Goal: Book appointment/travel/reservation

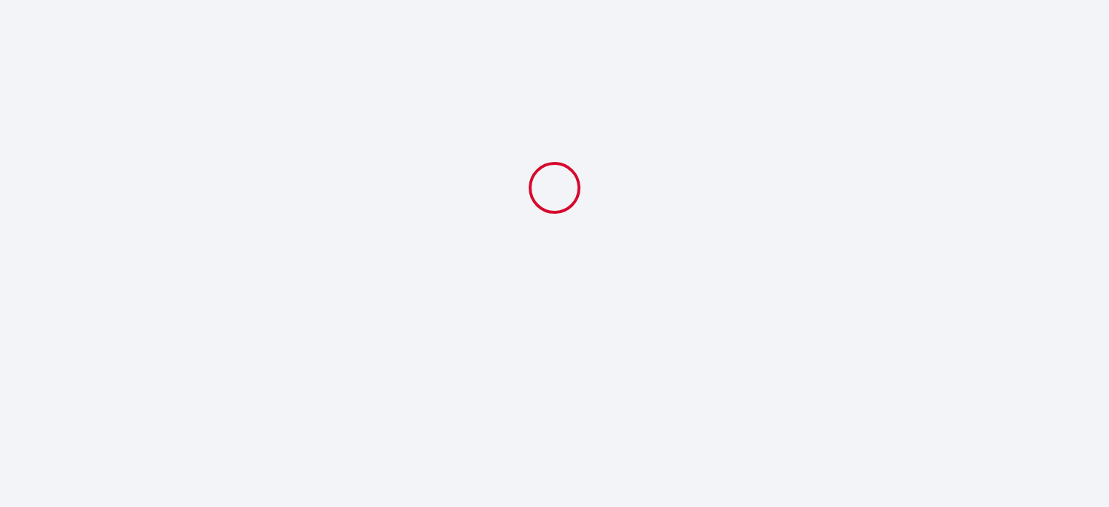
select select
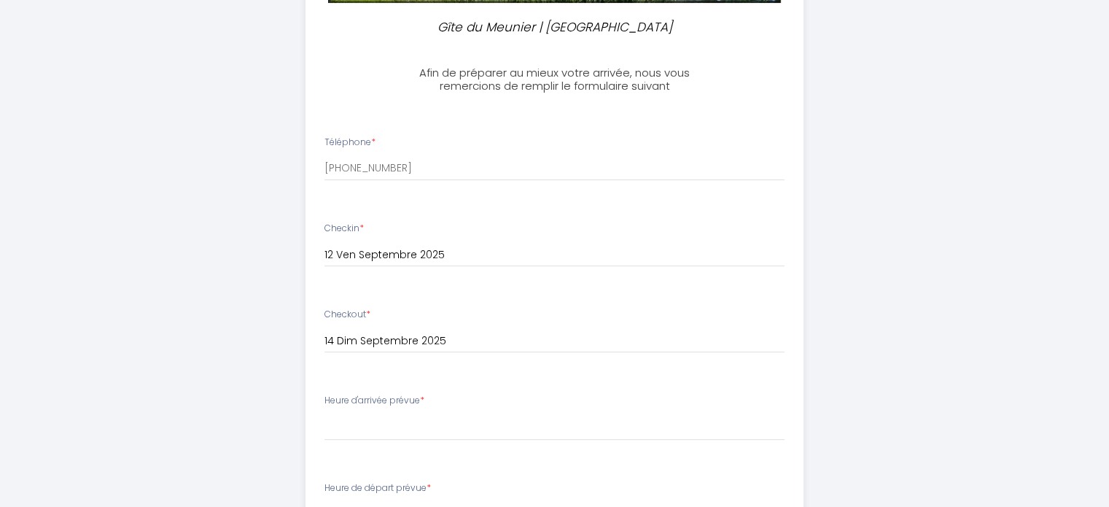
scroll to position [510, 0]
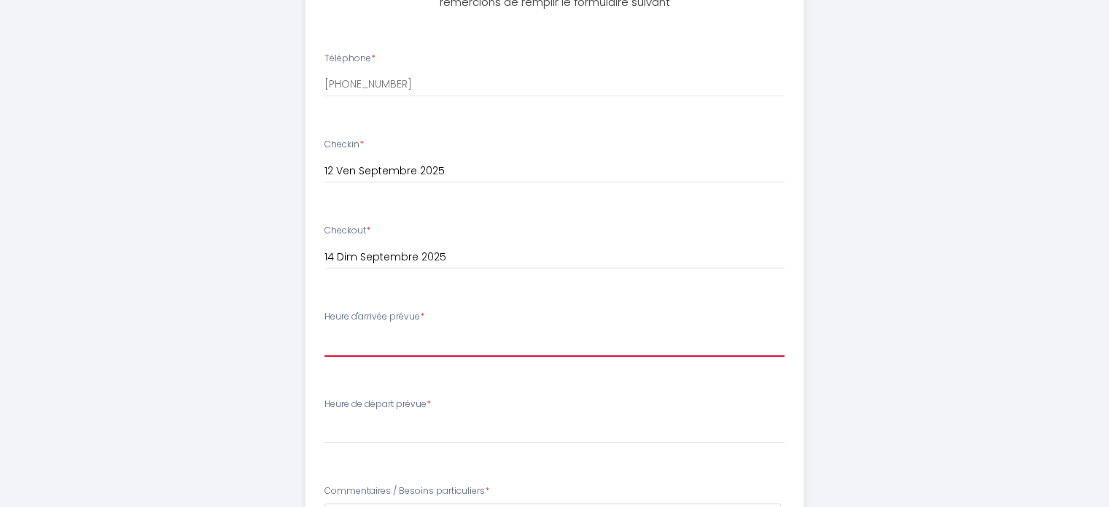
click at [408, 335] on select "16:30 17:00 17:30 18:00 18:30 19:00 19:30 20:00 20:30 21:00 21:30 22:00 22:30 2…" at bounding box center [554, 343] width 460 height 28
select select "17:30"
click at [324, 329] on select "16:30 17:00 17:30 18:00 18:30 19:00 19:30 20:00 20:30 21:00 21:30 22:00 22:30 2…" at bounding box center [554, 343] width 460 height 28
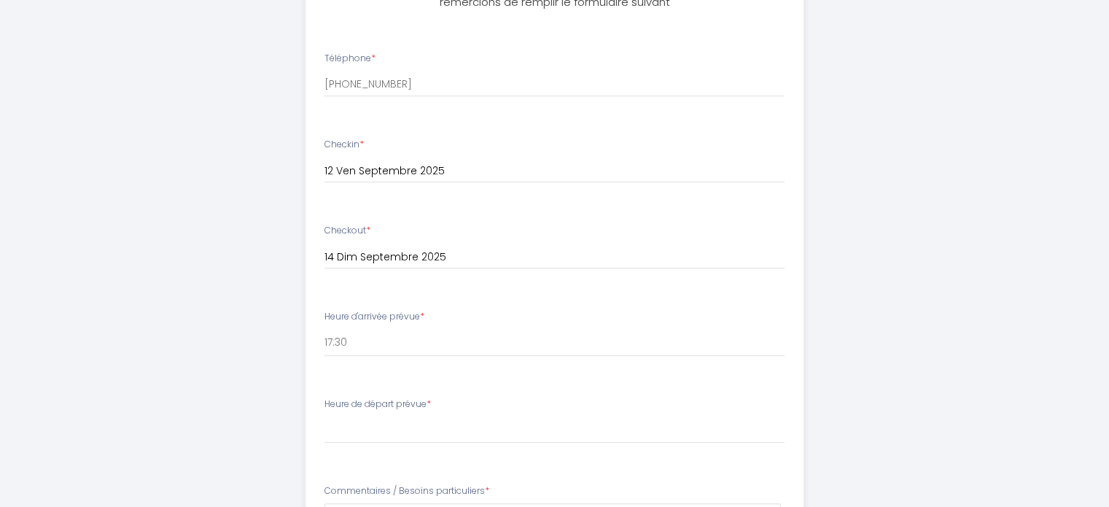
click at [277, 367] on div "Gîte du Meunier | Moulin de Vineuil Afin de préparer au mieux votre arrivée, no…" at bounding box center [555, 220] width 747 height 1460
click at [370, 424] on select "00:00 00:30 01:00 01:30 02:00 02:30 03:00 03:30 04:00 04:30 05:00 05:30 06:00 0…" at bounding box center [554, 430] width 460 height 28
click at [324, 416] on select "00:00 00:30 01:00 01:30 02:00 02:30 03:00 03:30 04:00 04:30 05:00 05:30 06:00 0…" at bounding box center [554, 430] width 460 height 28
click at [373, 425] on select "00:00 00:30 01:00 01:30 02:00 02:30 03:00 03:30 04:00 04:30 05:00 05:30 06:00 0…" at bounding box center [554, 430] width 460 height 28
select select "11:00"
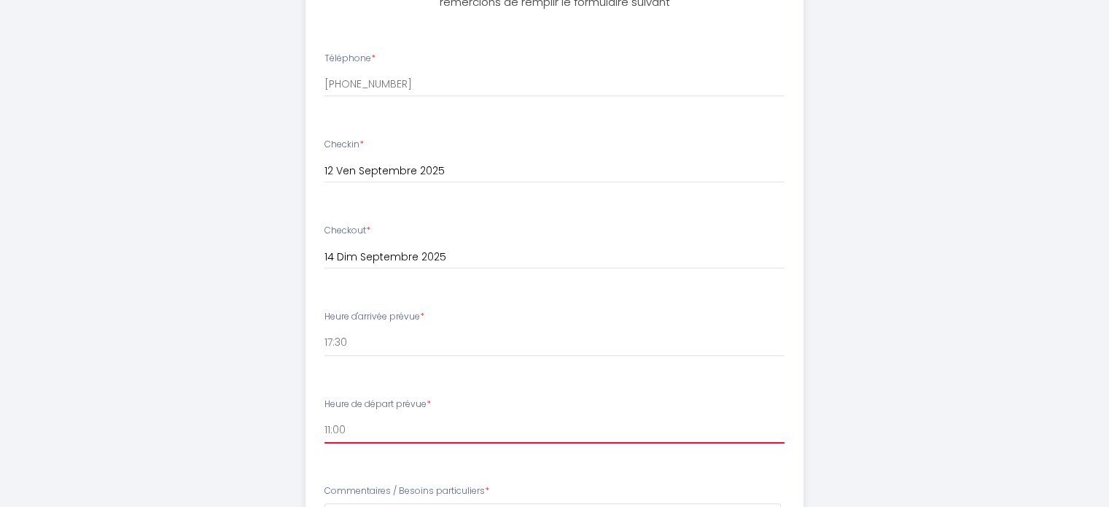
click at [324, 416] on select "00:00 00:30 01:00 01:30 02:00 02:30 03:00 03:30 04:00 04:30 05:00 05:30 06:00 0…" at bounding box center [554, 430] width 460 height 28
click at [286, 419] on div "Gîte du Meunier | Moulin de Vineuil Afin de préparer au mieux votre arrivée, no…" at bounding box center [555, 220] width 747 height 1460
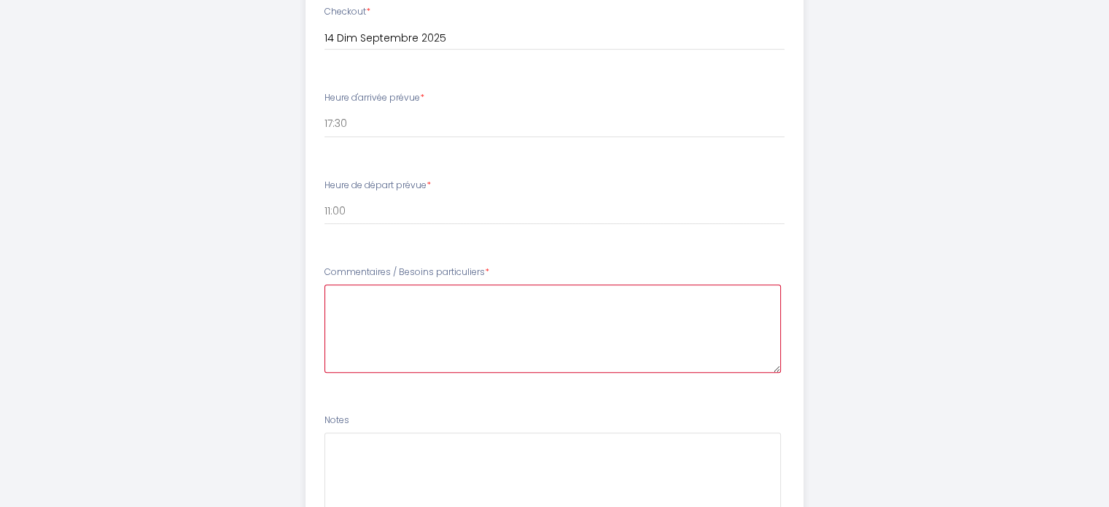
click at [409, 319] on particuliers5 at bounding box center [552, 328] width 456 height 88
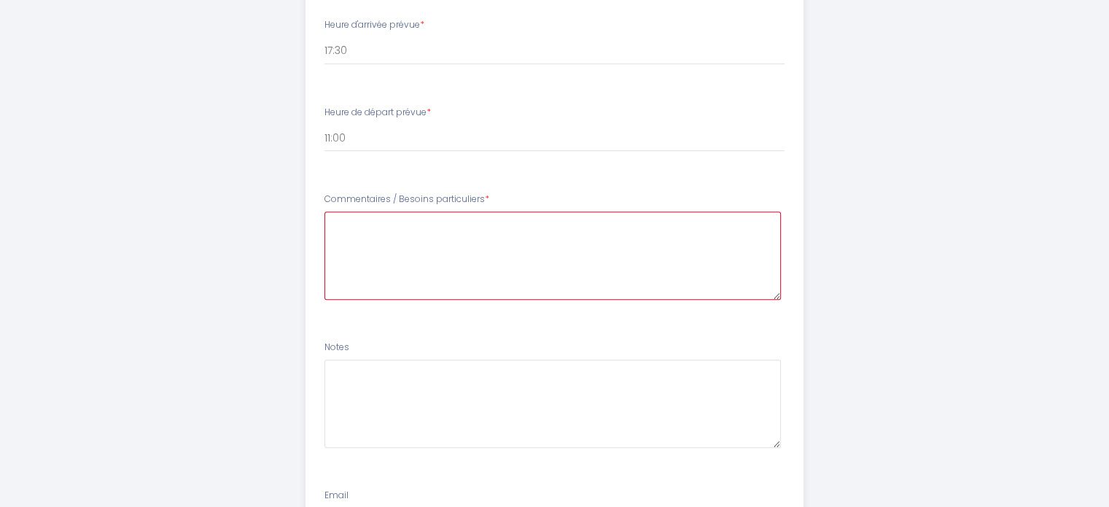
scroll to position [948, 0]
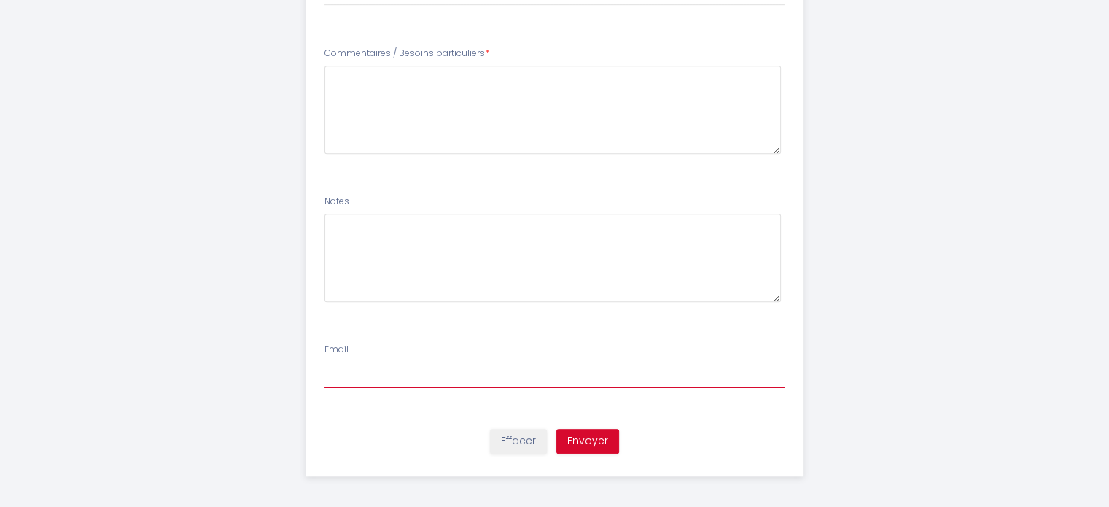
click at [405, 385] on input "Email" at bounding box center [554, 375] width 460 height 26
type input "[EMAIL_ADDRESS][DOMAIN_NAME]"
click at [585, 435] on button "Envoyer" at bounding box center [587, 441] width 63 height 25
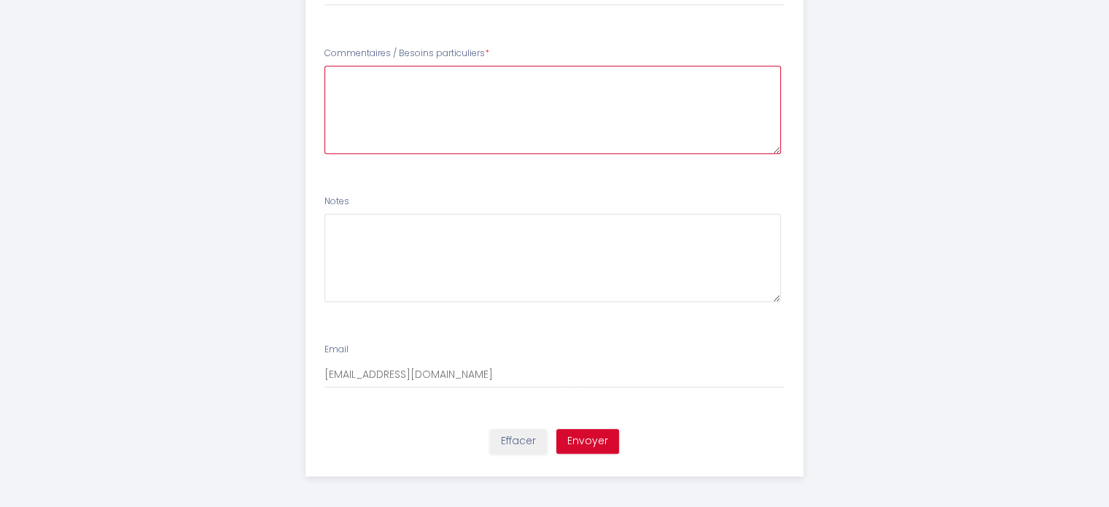
click at [401, 104] on particuliers5 at bounding box center [552, 110] width 456 height 88
type particuliers5 "RAS"
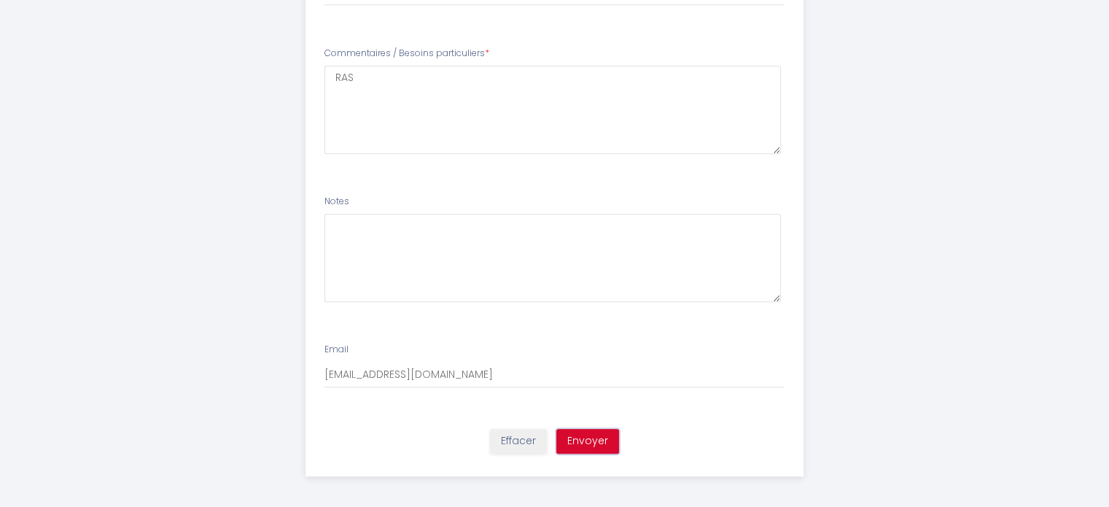
click at [580, 433] on button "Envoyer" at bounding box center [587, 441] width 63 height 25
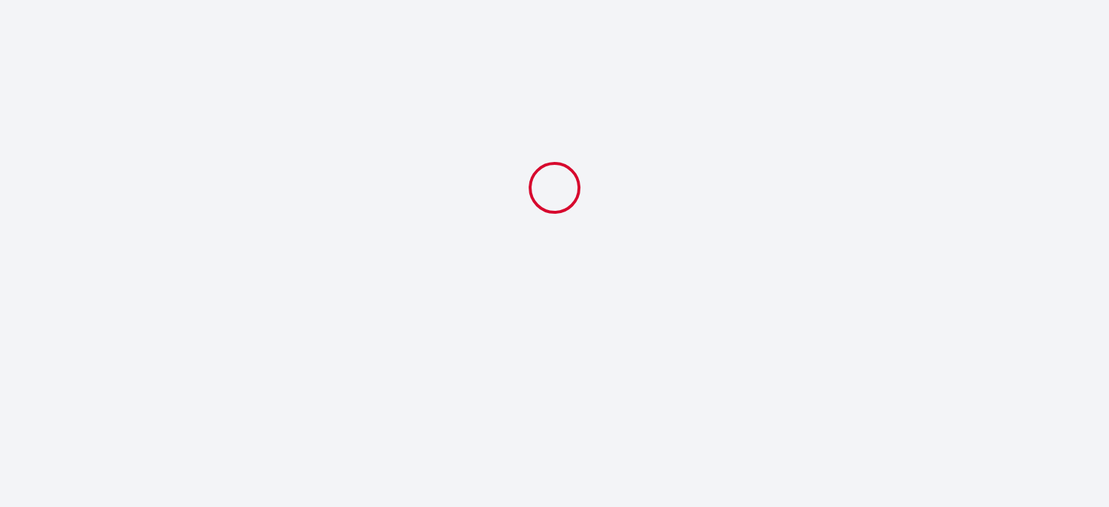
scroll to position [0, 0]
select select "17:30"
select select "11:00"
